Goal: Check status: Check status

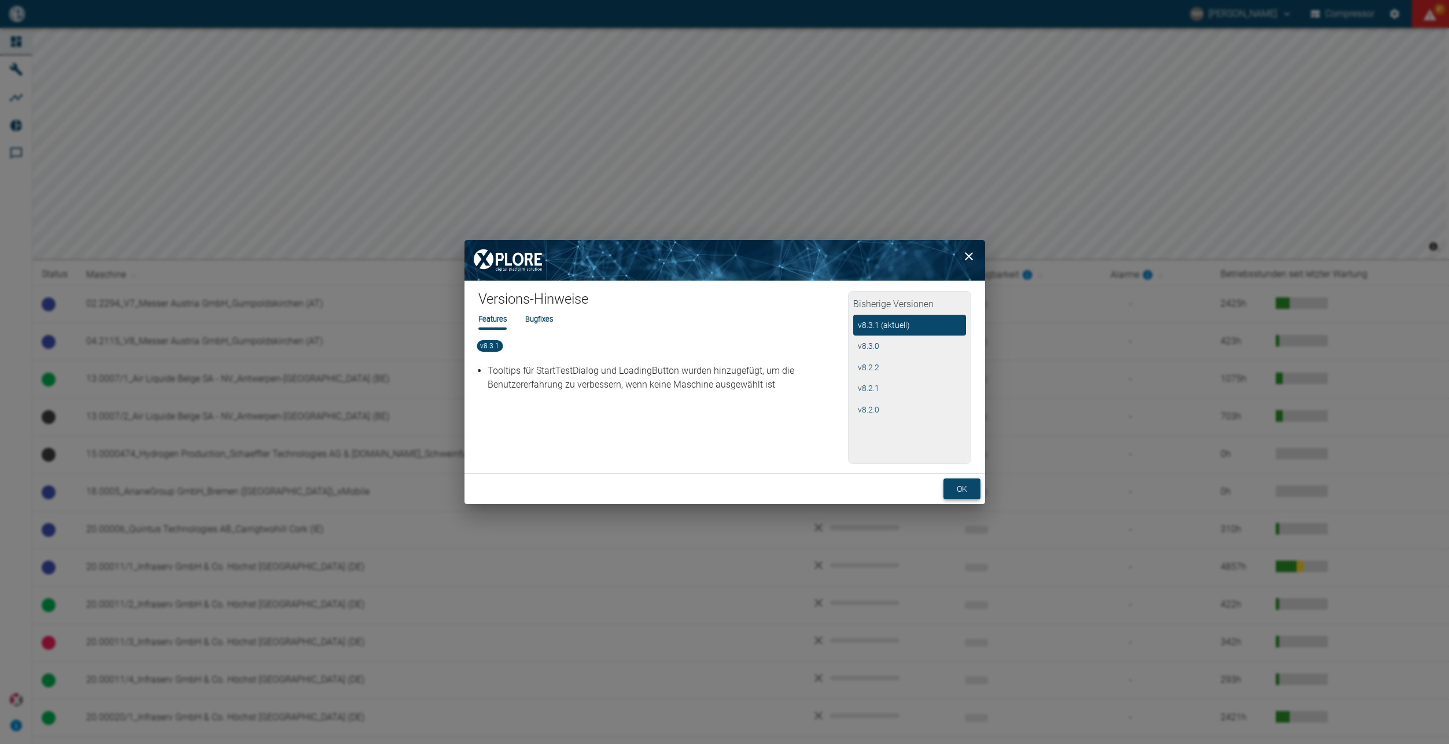
click at [973, 489] on button "ok" at bounding box center [961, 488] width 37 height 21
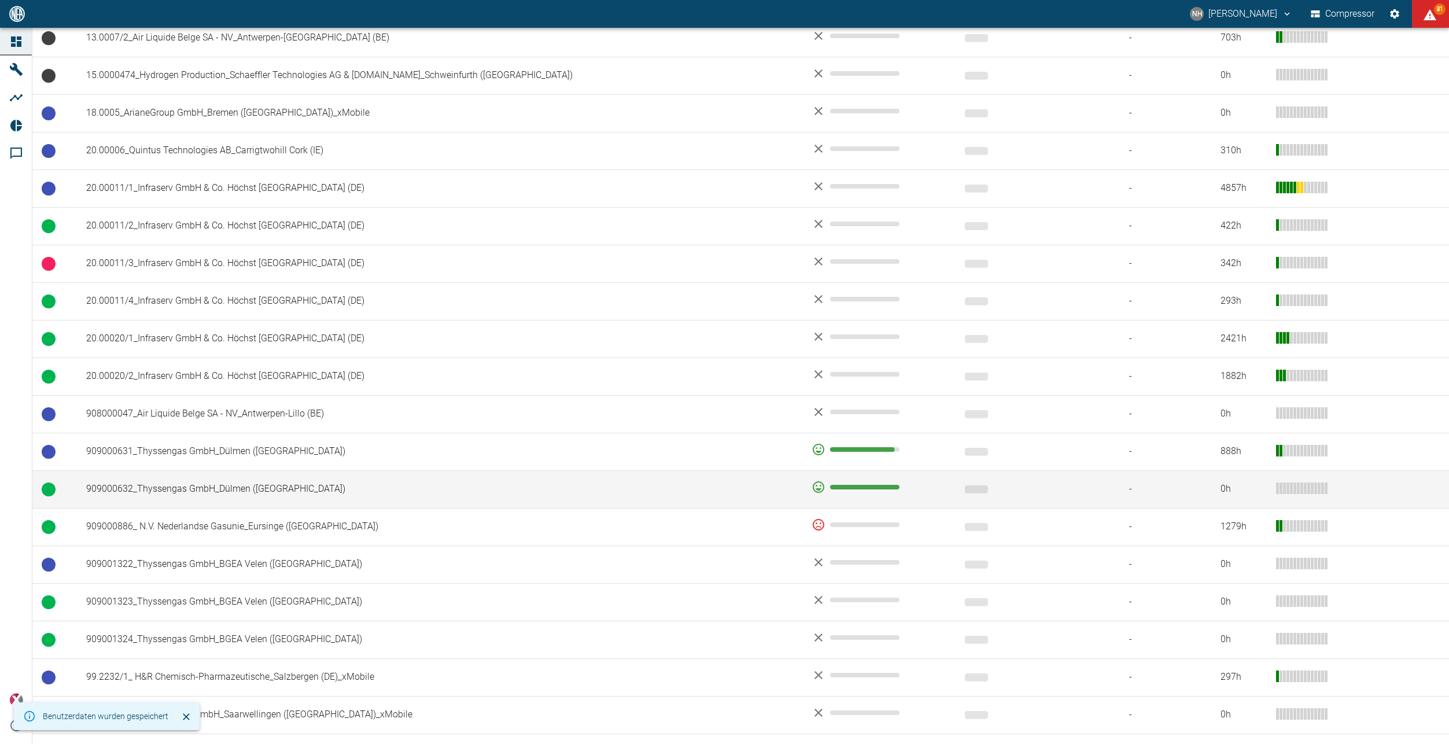
scroll to position [407, 0]
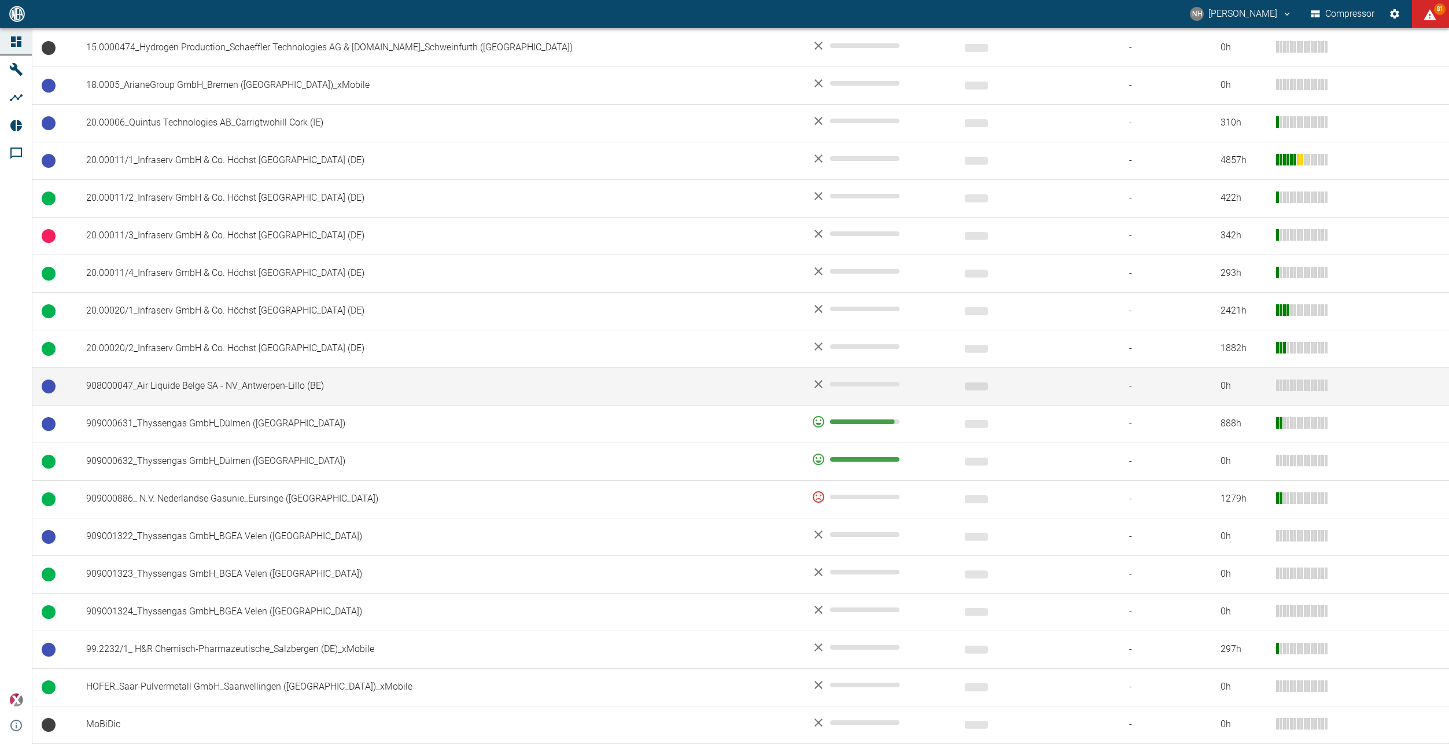
click at [216, 383] on td "908000047_Air Liquide Belge SA - NV_Antwerpen-Lillo (BE)" at bounding box center [439, 386] width 725 height 38
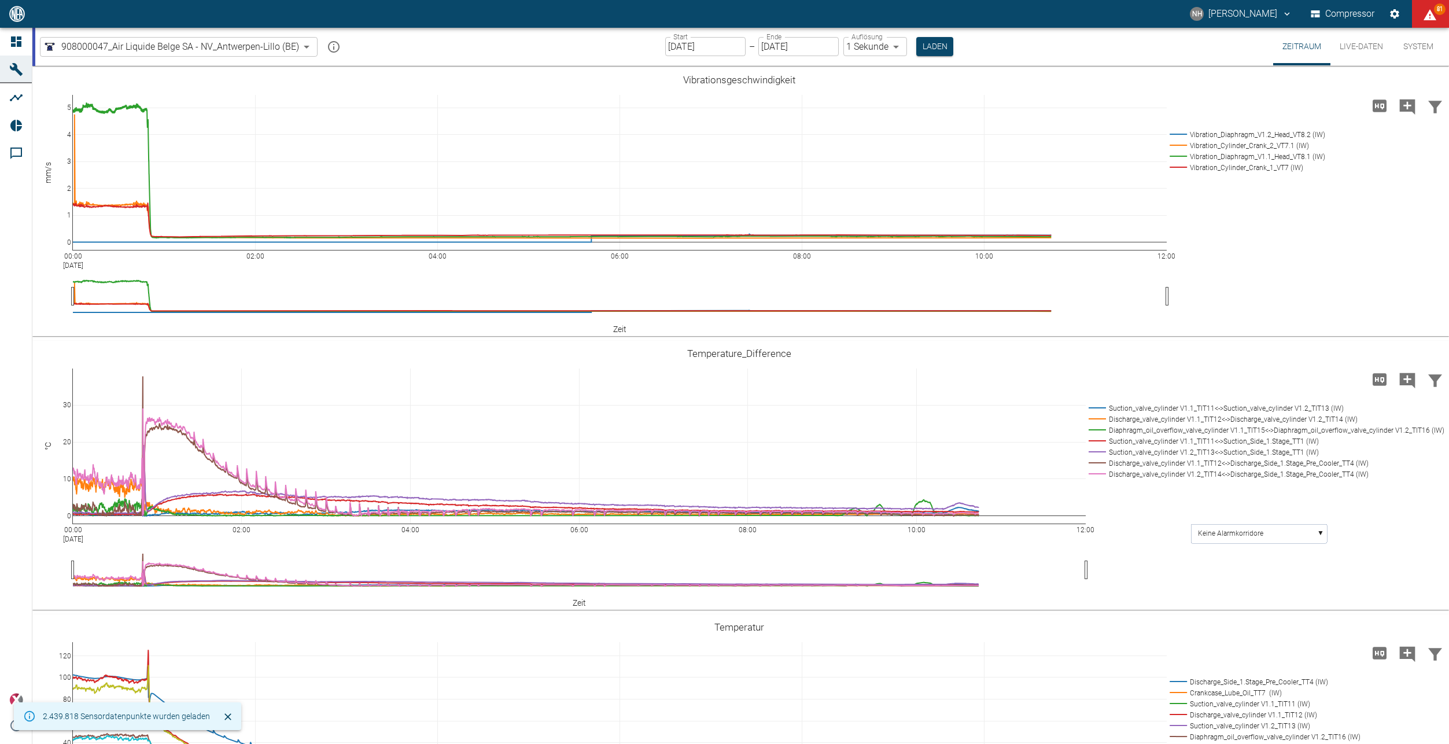
click at [700, 46] on input "[DATE]" at bounding box center [705, 46] width 80 height 19
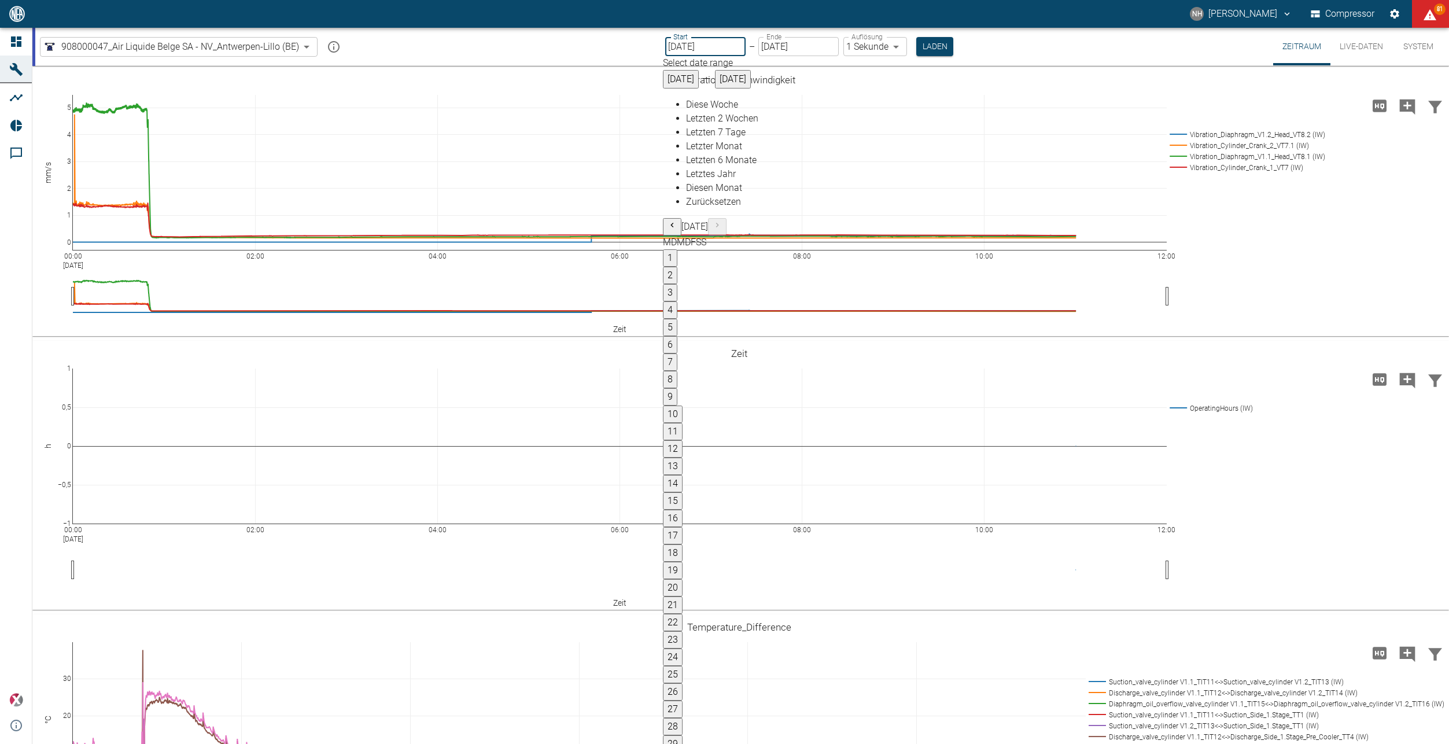
click at [889, 47] on body "NH Nils Hallbauer Compressor 81 Dashboard Maschinen Analysen Reports Kommentare…" at bounding box center [724, 372] width 1449 height 744
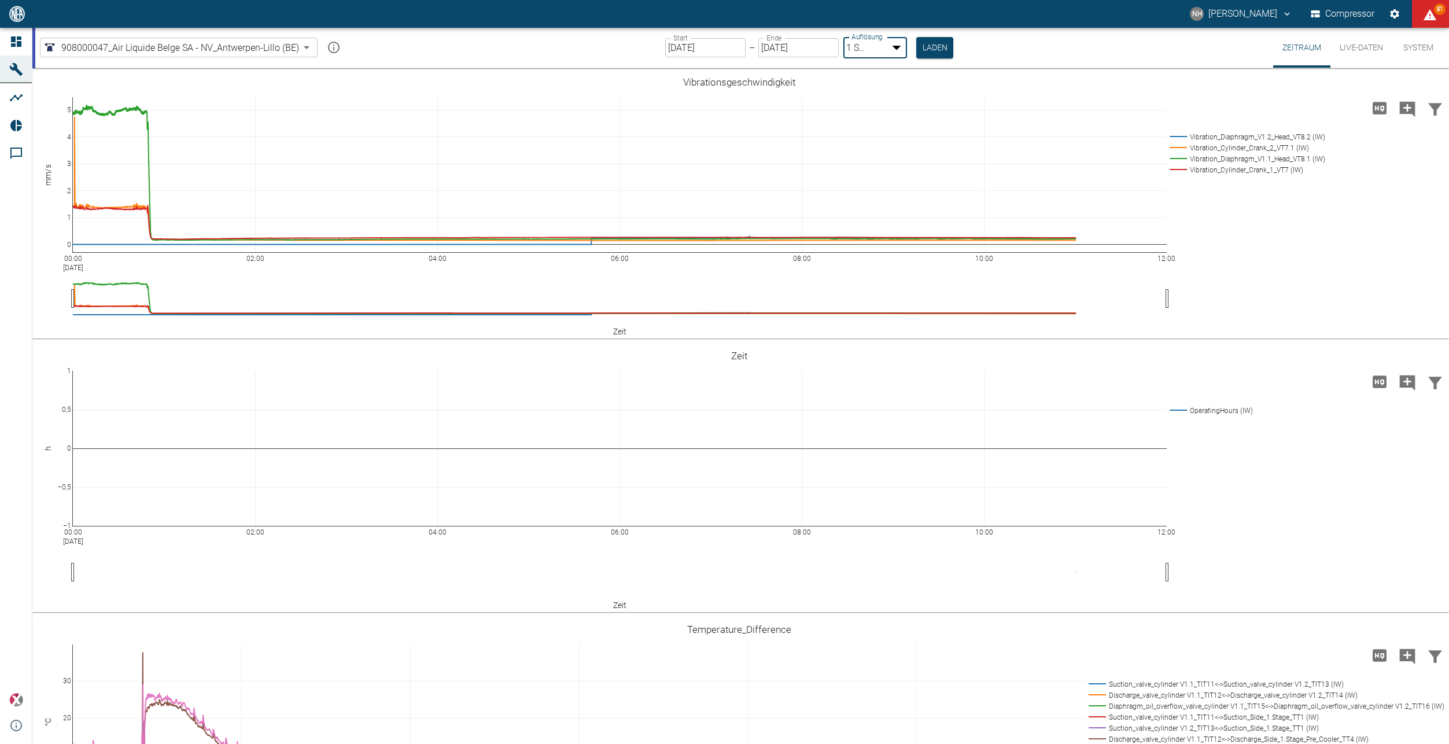
click at [728, 743] on div at bounding box center [724, 753] width 1449 height 0
click at [717, 49] on input "[DATE]" at bounding box center [705, 46] width 80 height 19
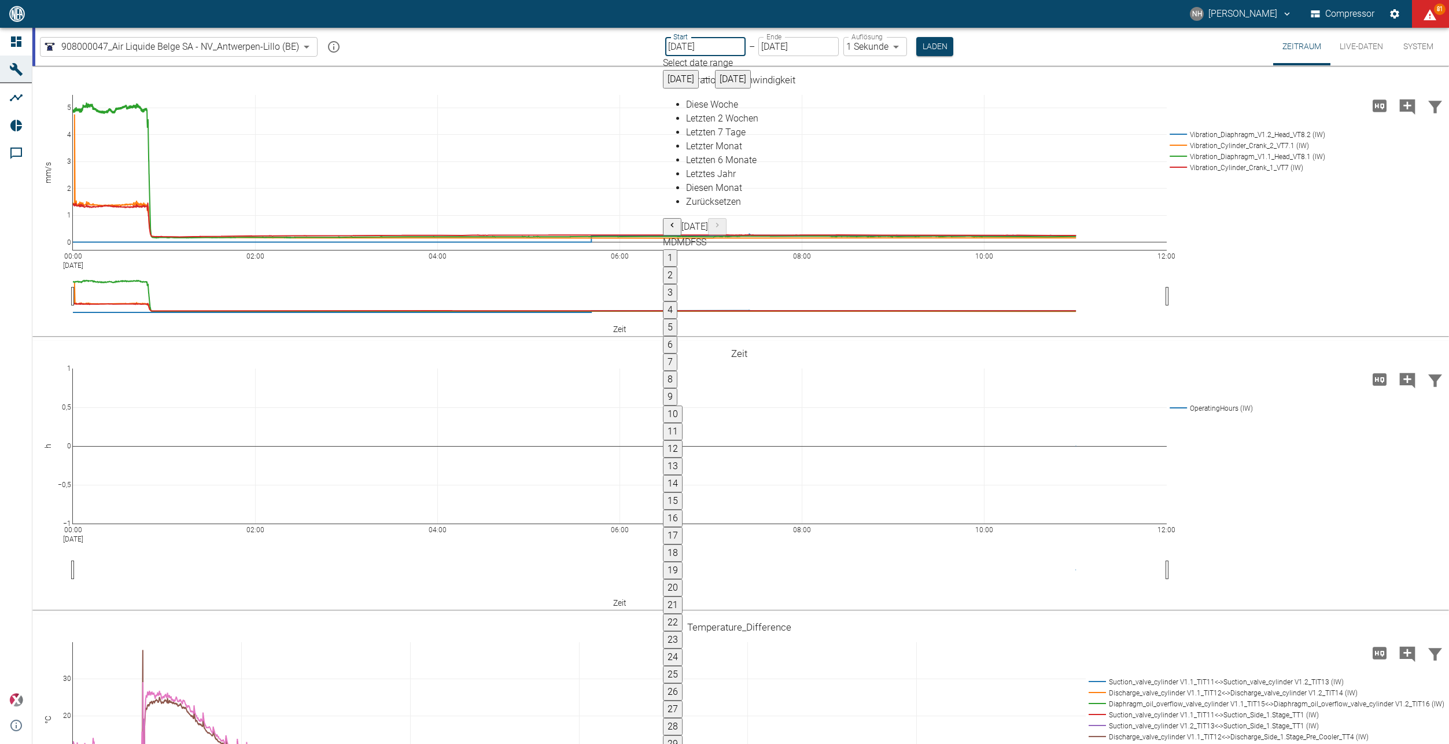
type input "[DATE]"
type input "2min"
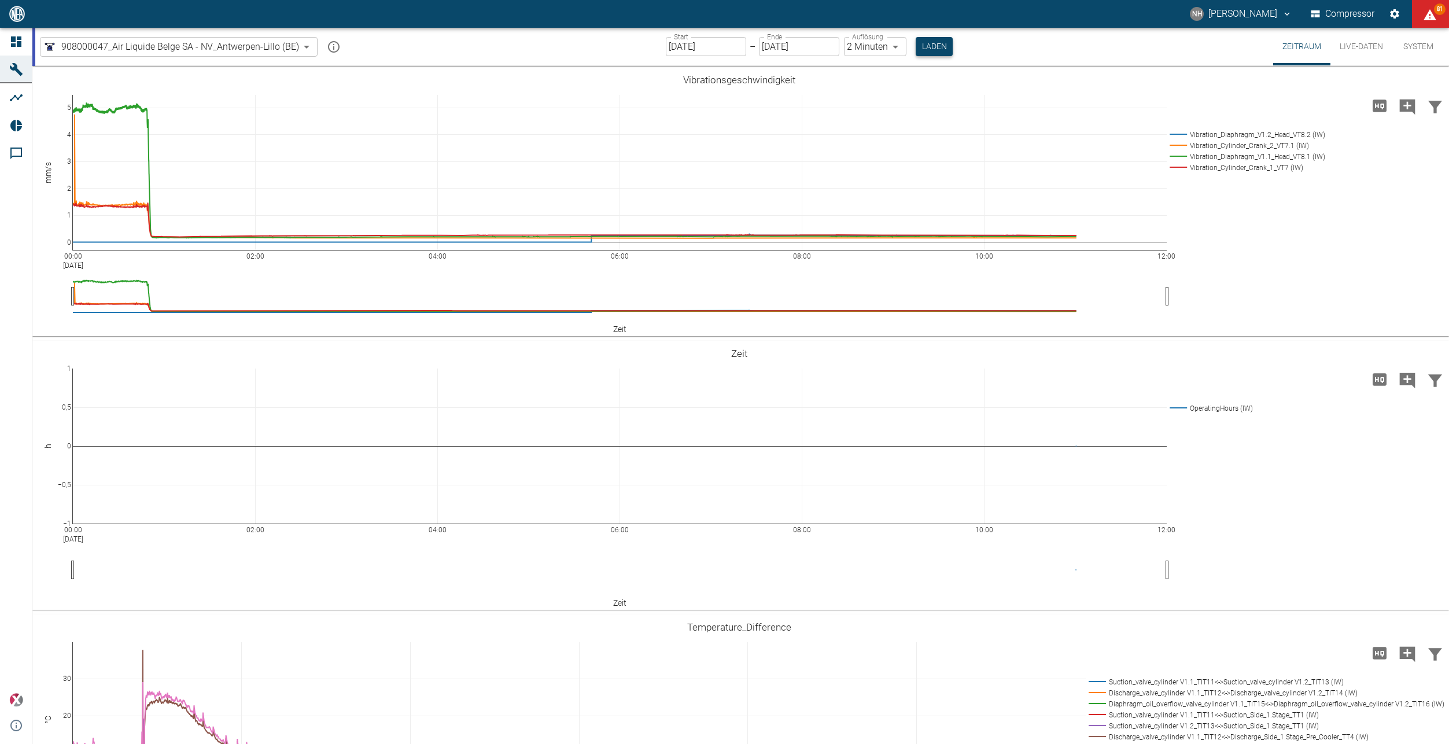
click at [934, 39] on button "Laden" at bounding box center [934, 46] width 37 height 19
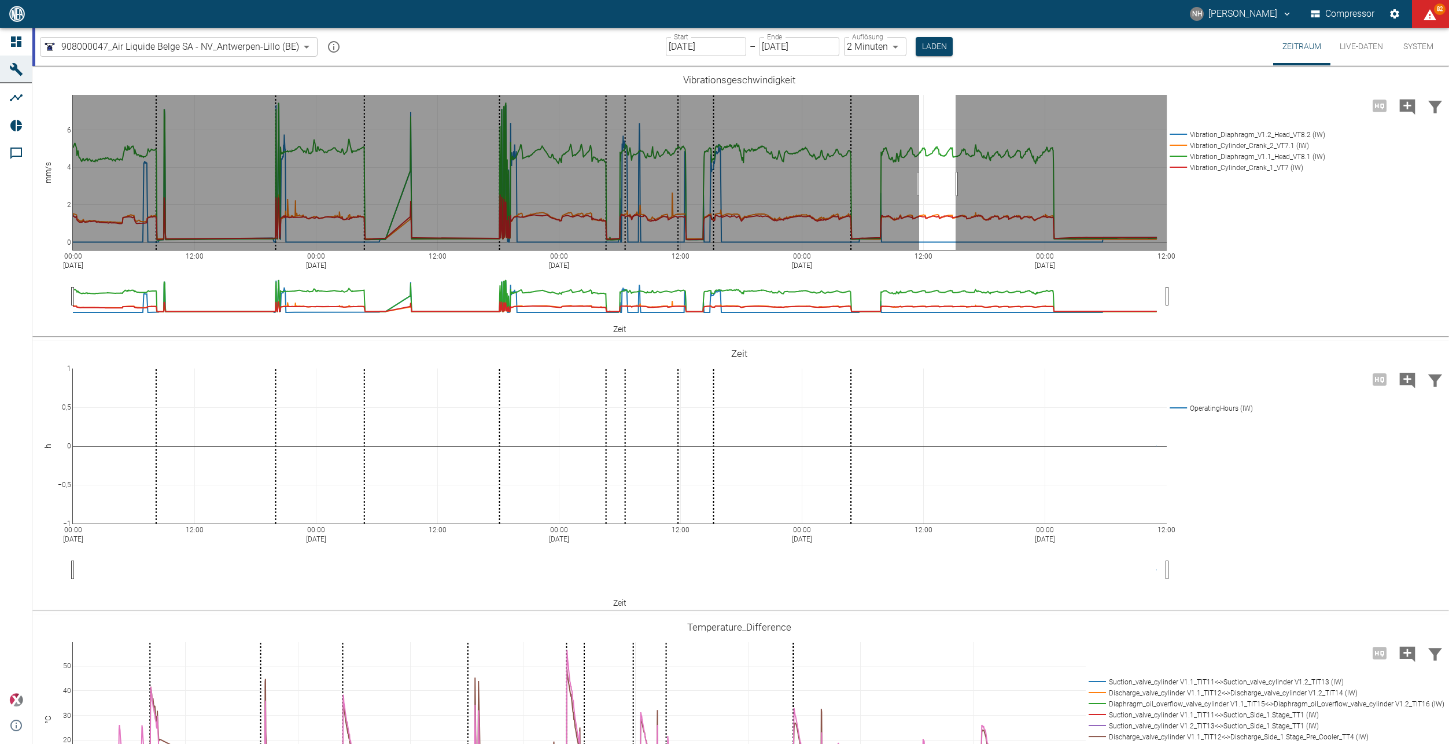
drag, startPoint x: 919, startPoint y: 184, endPoint x: 956, endPoint y: 185, distance: 36.4
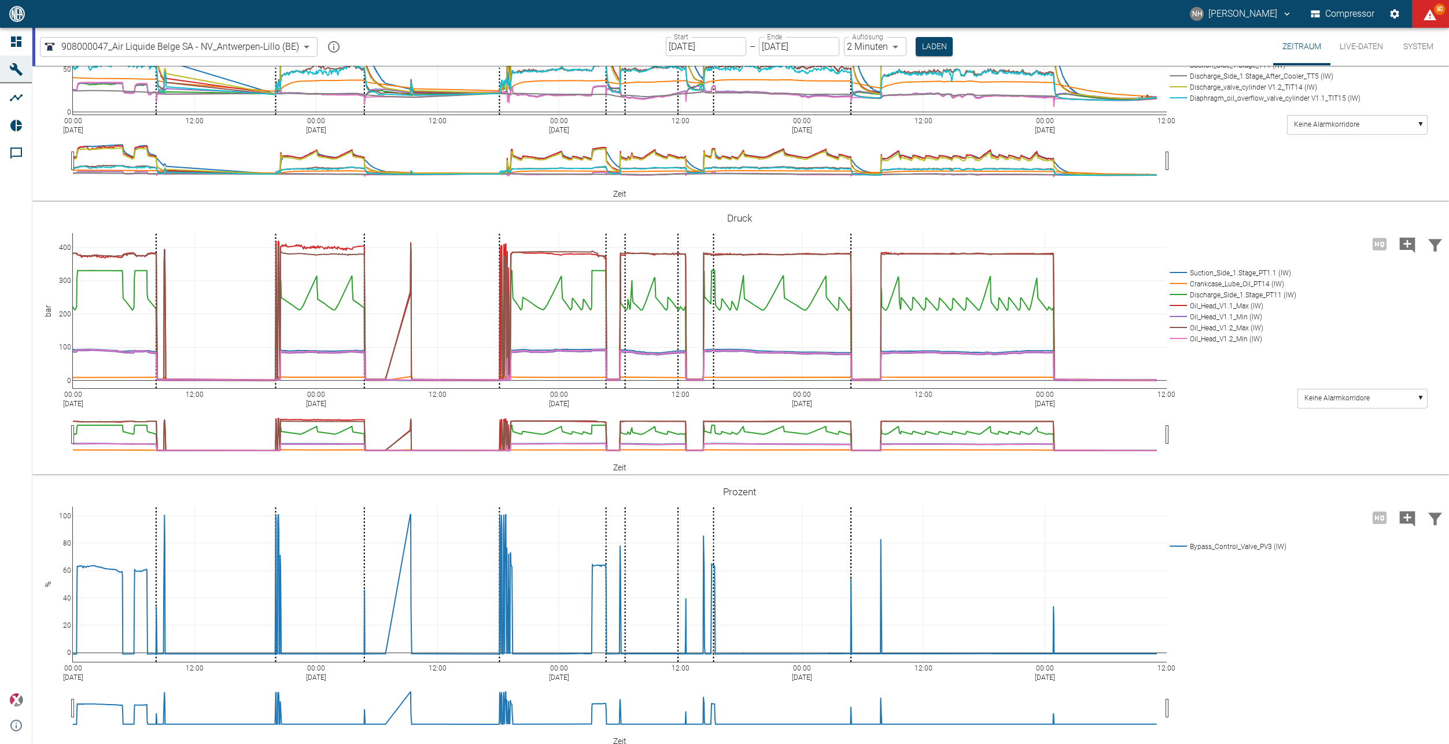
scroll to position [983, 0]
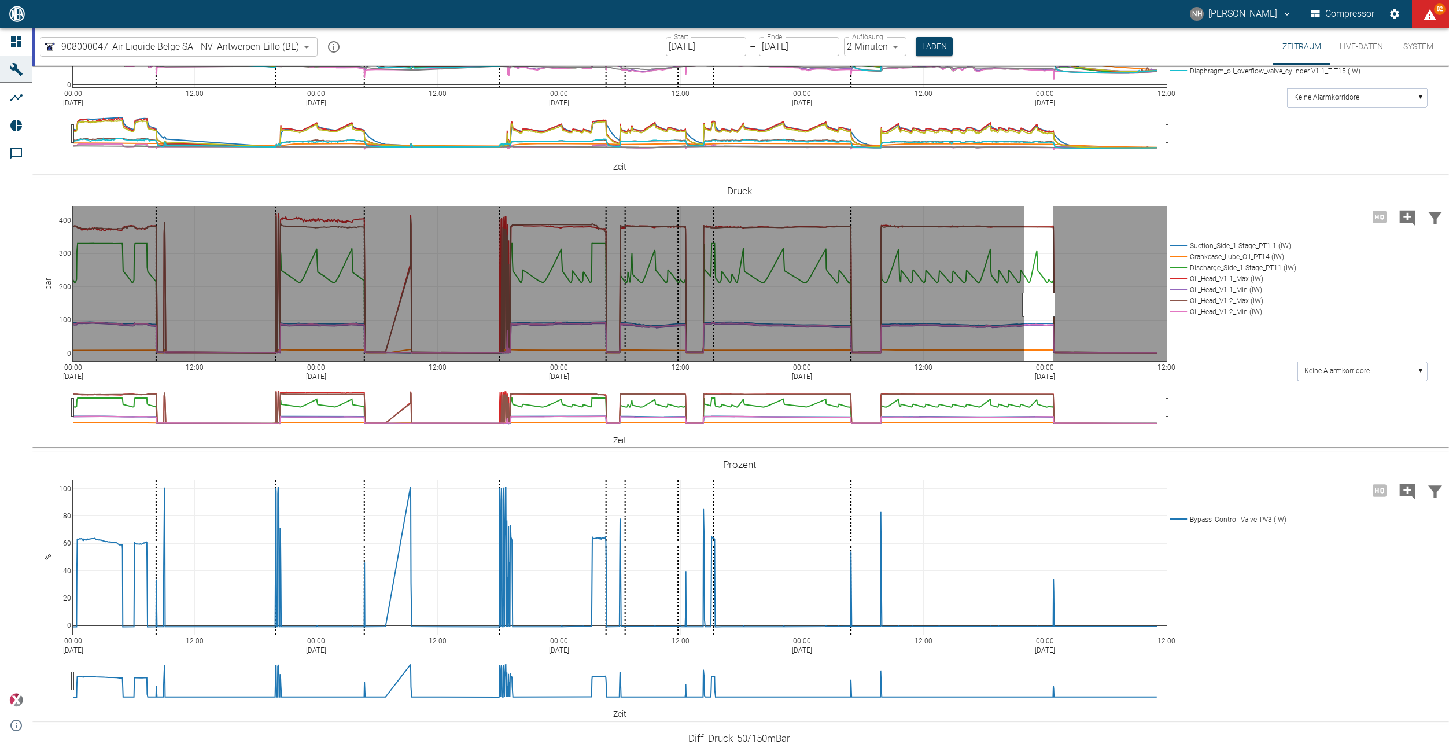
drag, startPoint x: 1024, startPoint y: 305, endPoint x: 1053, endPoint y: 305, distance: 28.3
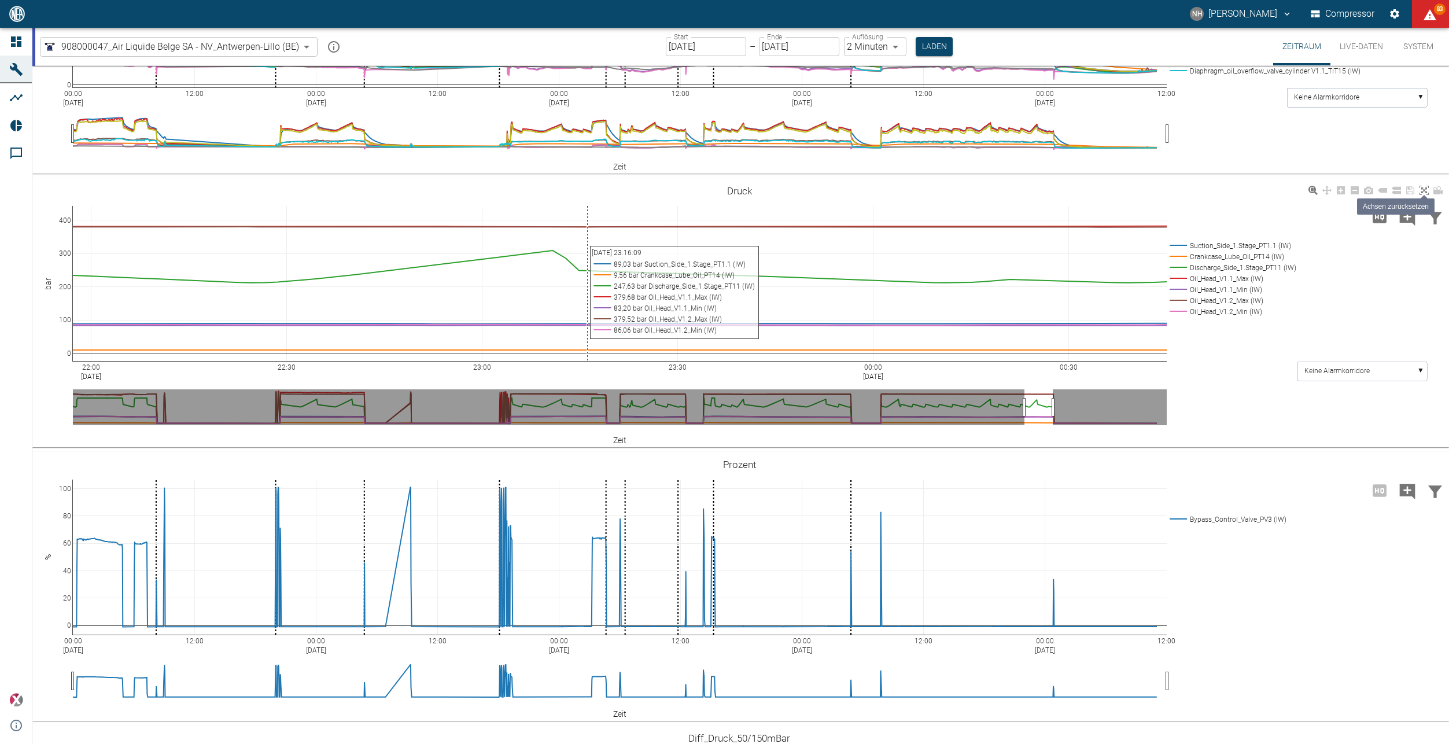
drag, startPoint x: 588, startPoint y: 287, endPoint x: 1420, endPoint y: 192, distance: 837.1
click at [1420, 192] on icon at bounding box center [1423, 190] width 9 height 9
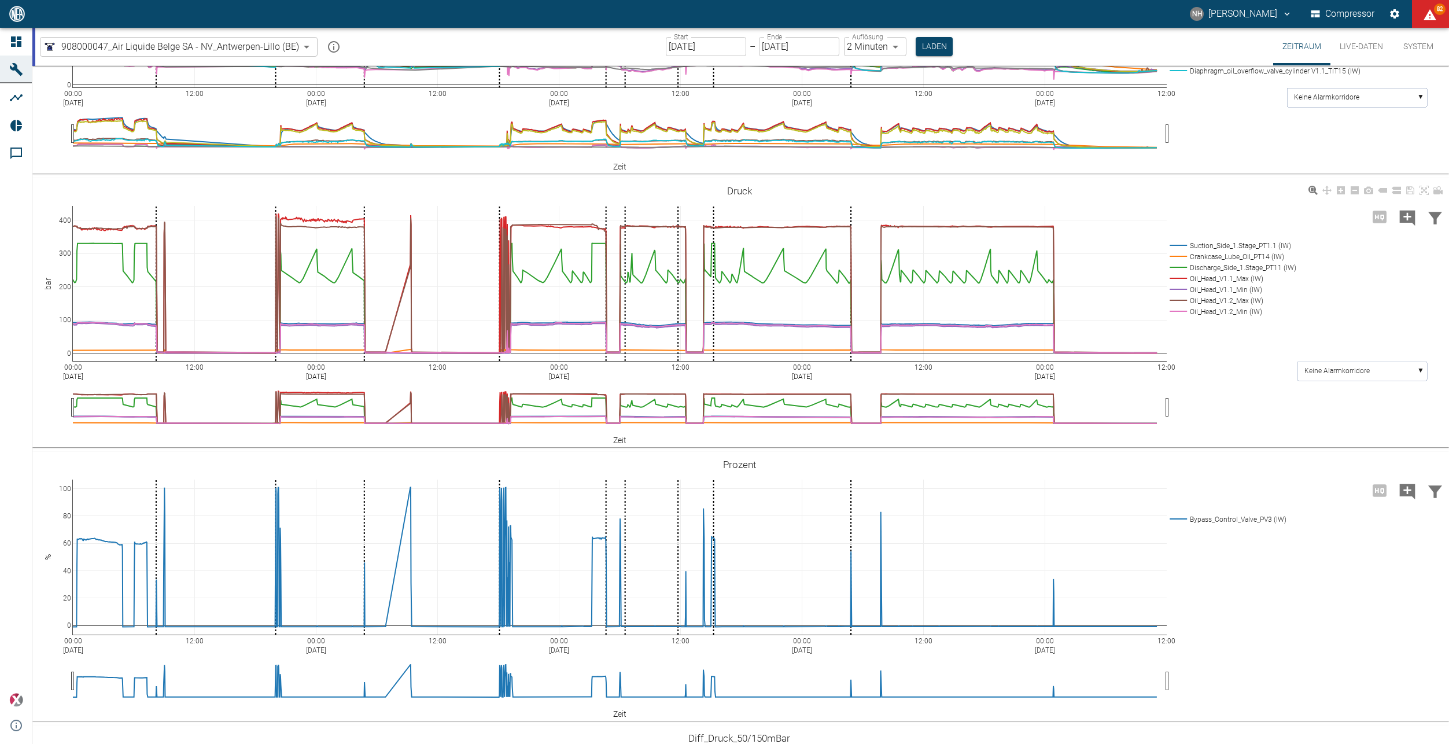
click at [1173, 242] on rect at bounding box center [1231, 245] width 129 height 11
click at [1179, 256] on rect at bounding box center [1231, 256] width 129 height 11
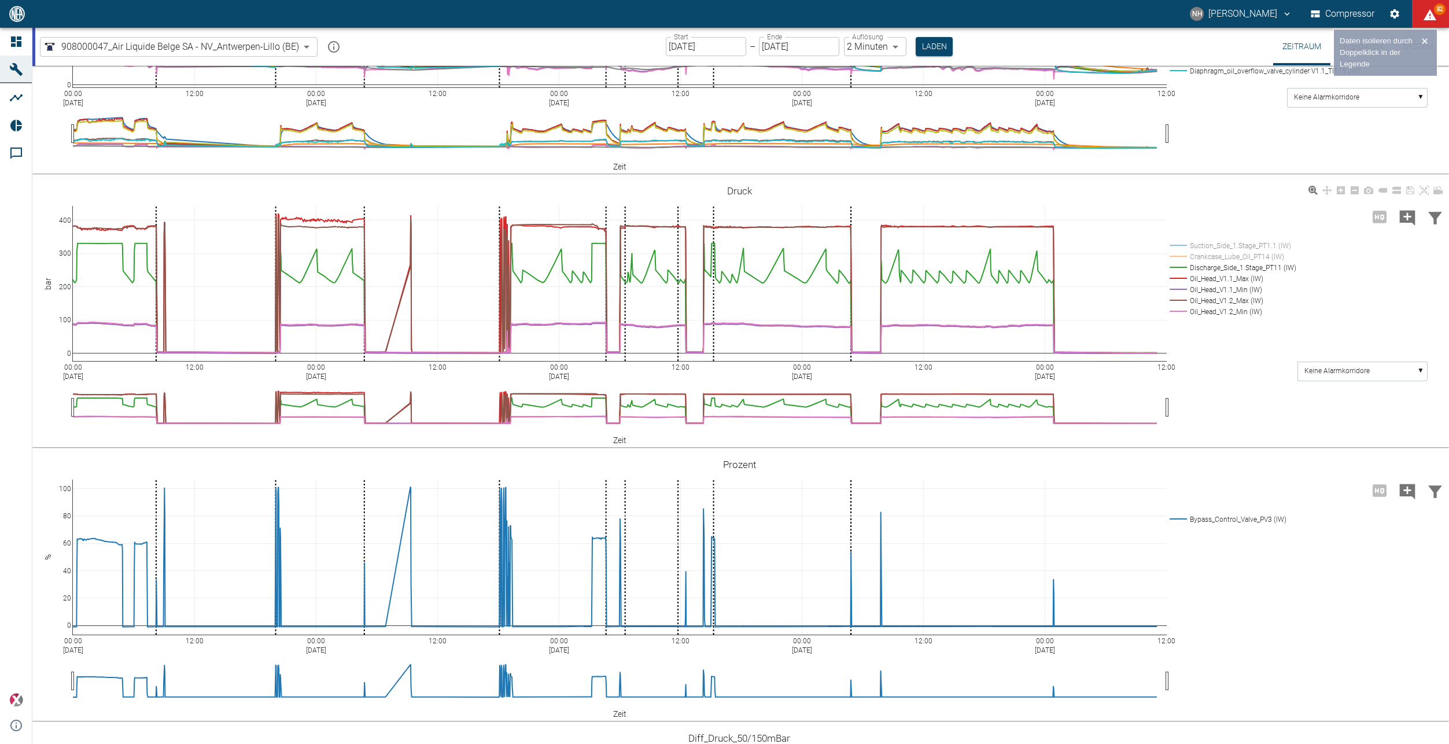
click at [1183, 278] on rect at bounding box center [1231, 278] width 129 height 11
click at [1183, 289] on rect at bounding box center [1231, 289] width 129 height 11
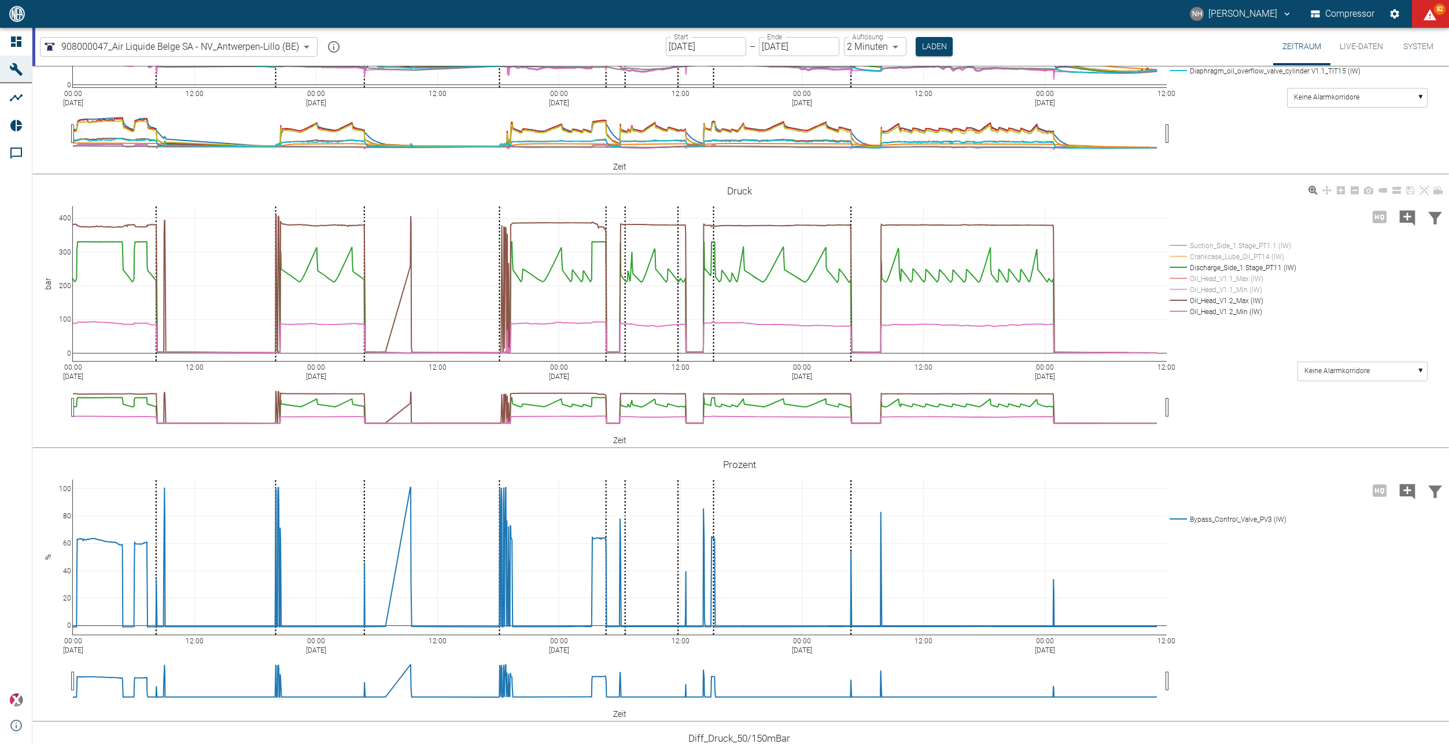
click at [1182, 299] on rect at bounding box center [1231, 300] width 129 height 11
click at [1181, 314] on rect at bounding box center [1231, 311] width 129 height 11
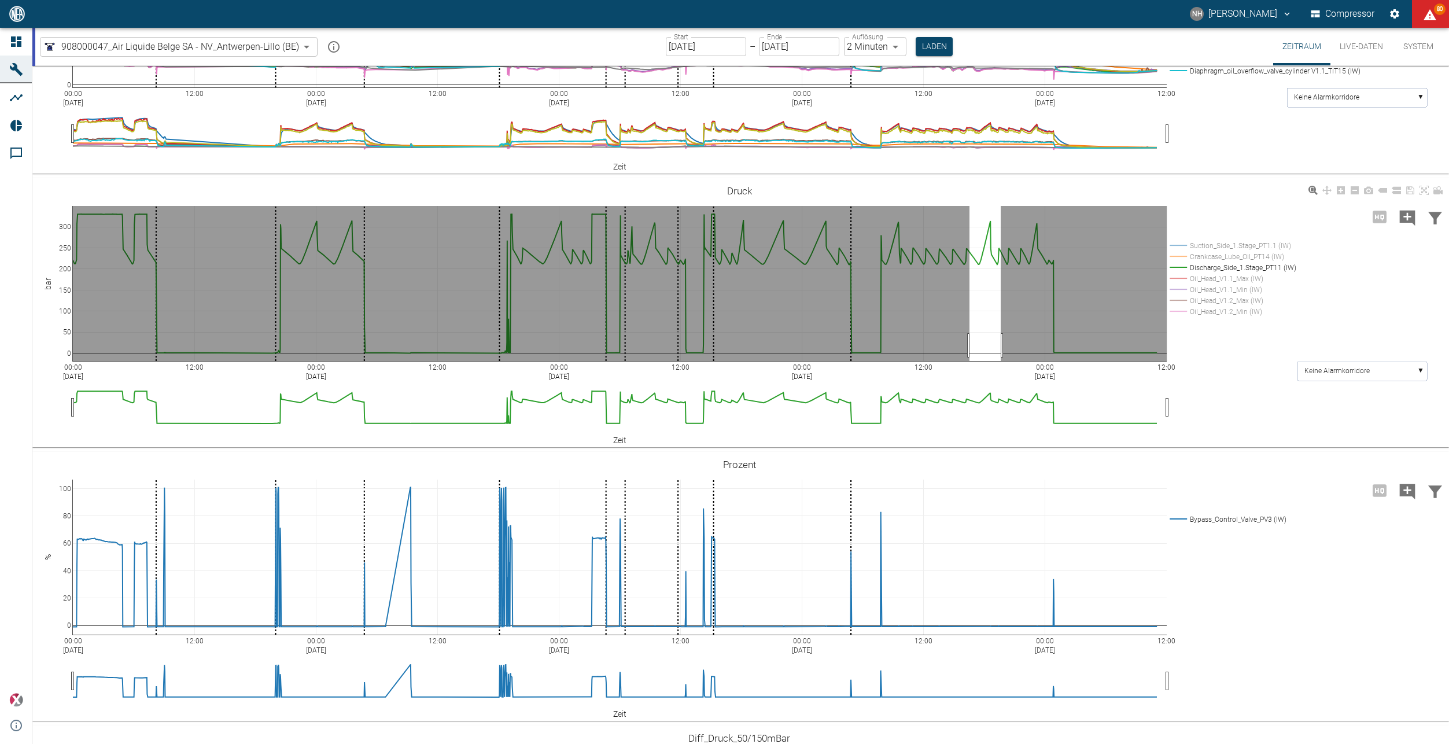
drag, startPoint x: 969, startPoint y: 345, endPoint x: 1004, endPoint y: 344, distance: 34.7
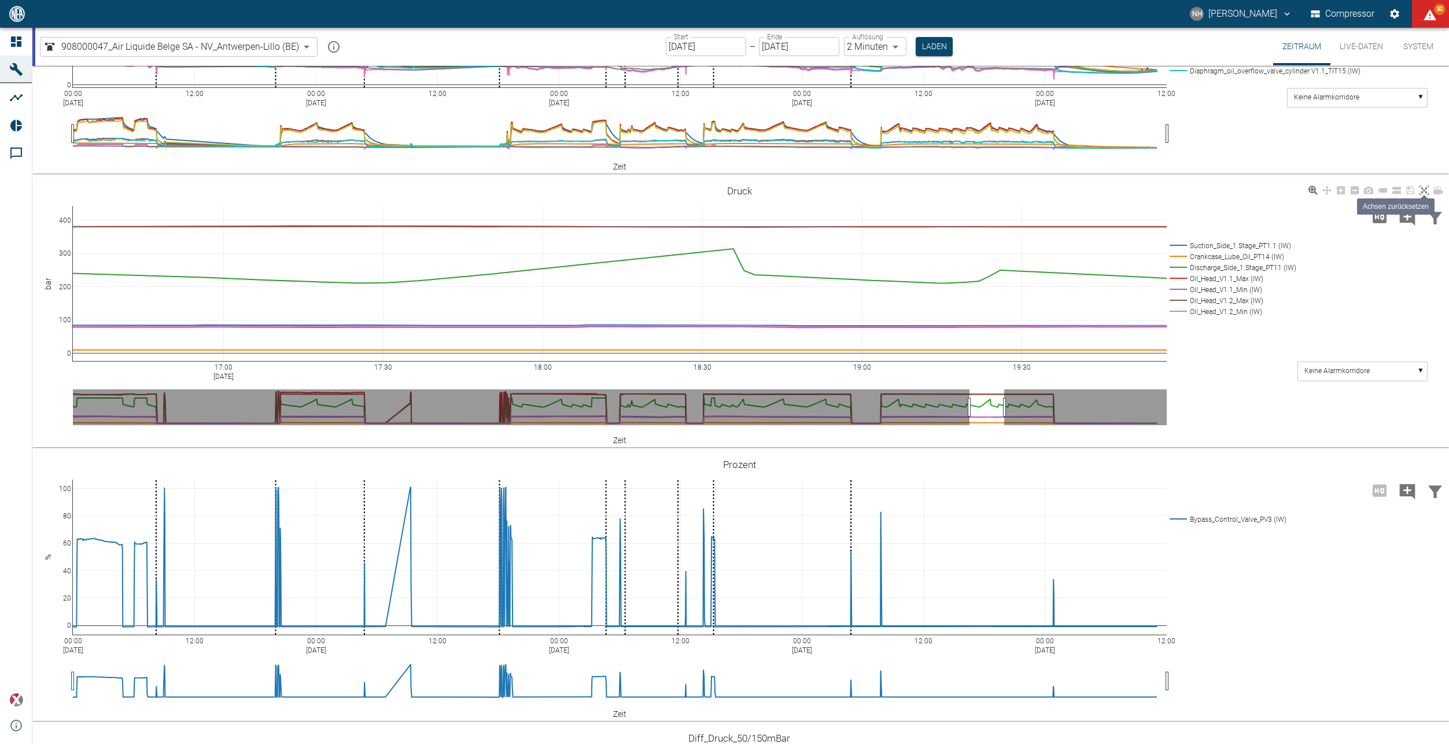
drag, startPoint x: 581, startPoint y: 290, endPoint x: 1422, endPoint y: 190, distance: 846.8
click at [1422, 190] on icon at bounding box center [1423, 190] width 9 height 9
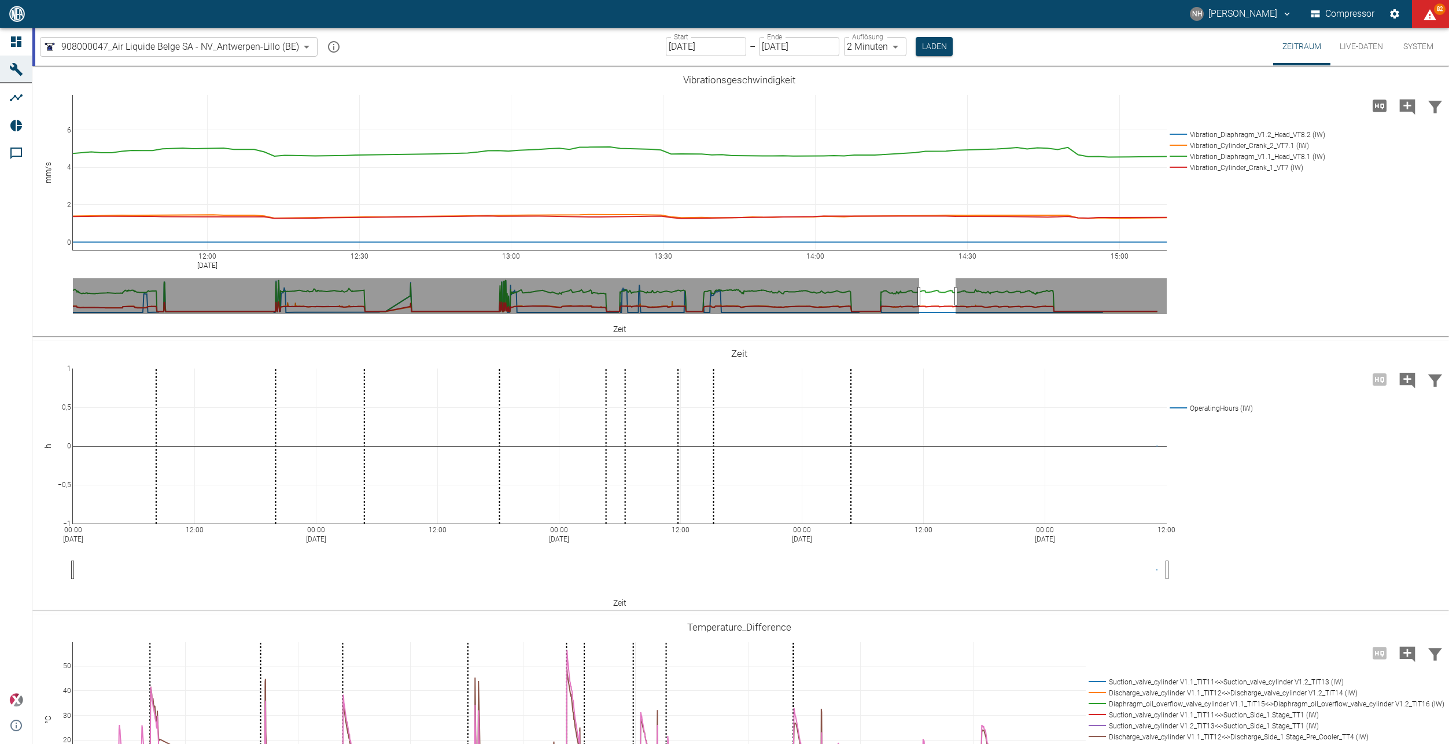
scroll to position [983, 0]
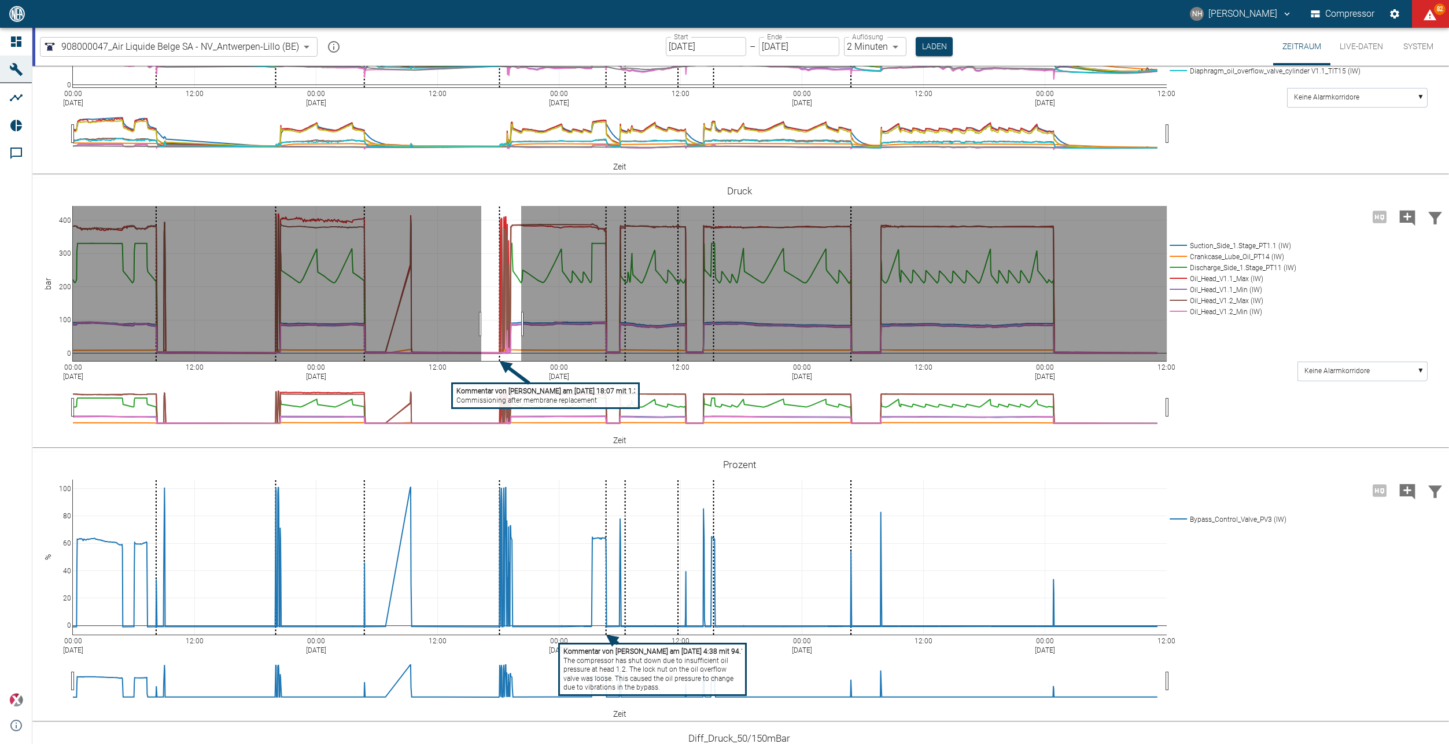
drag, startPoint x: 481, startPoint y: 324, endPoint x: 545, endPoint y: 379, distance: 84.9
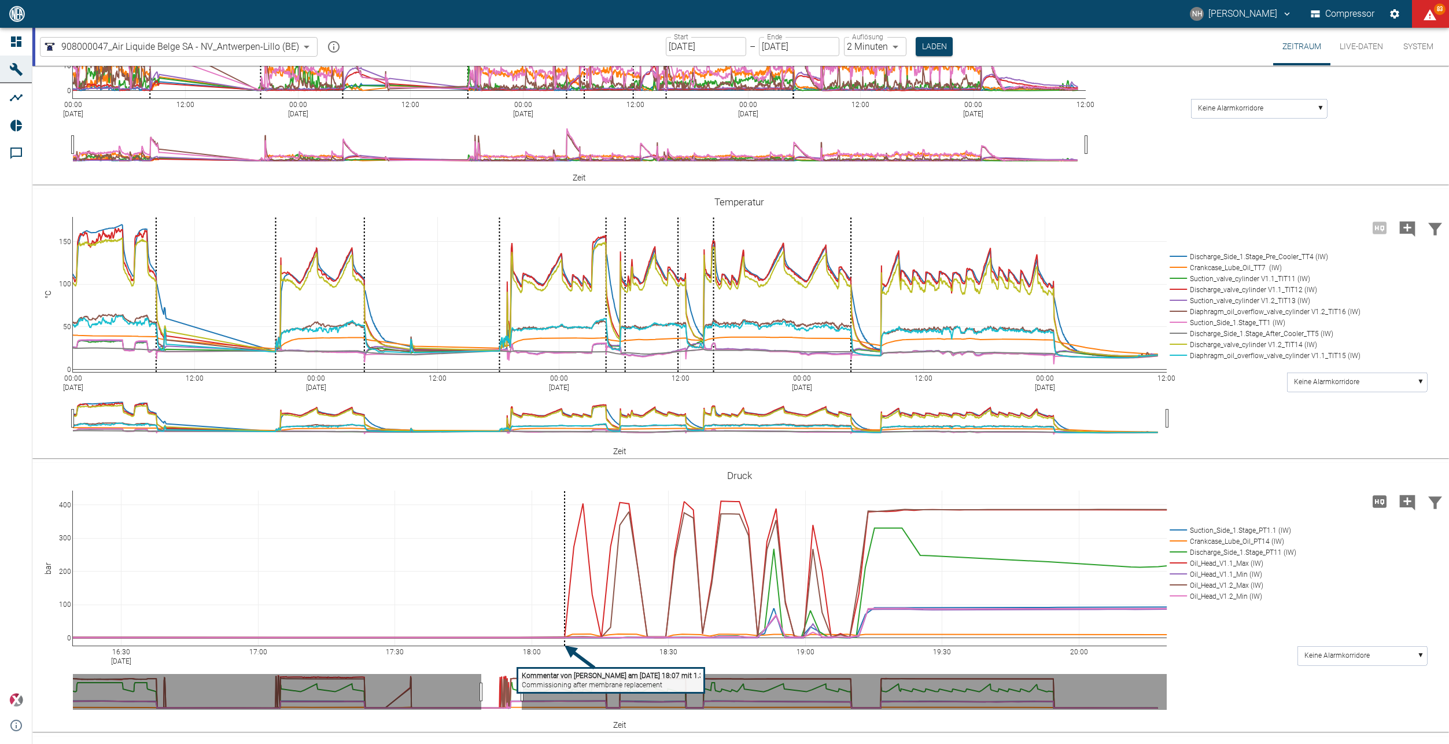
scroll to position [718, 0]
